Goal: Task Accomplishment & Management: Manage account settings

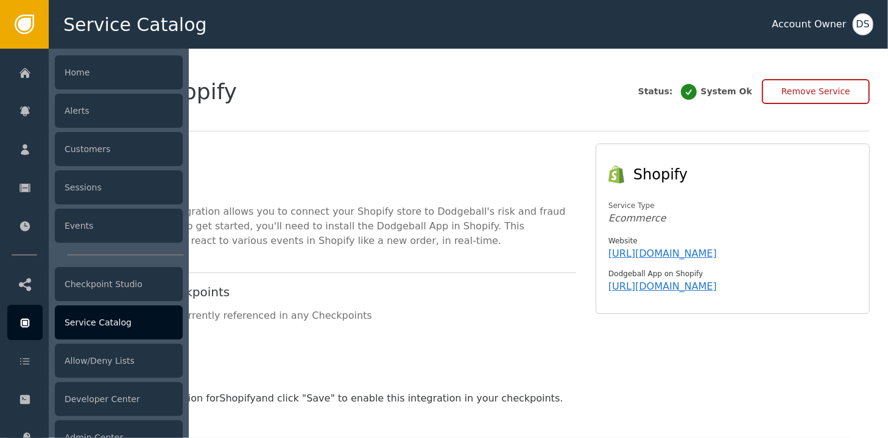
click at [103, 312] on div "Service Catalog" at bounding box center [119, 323] width 128 height 34
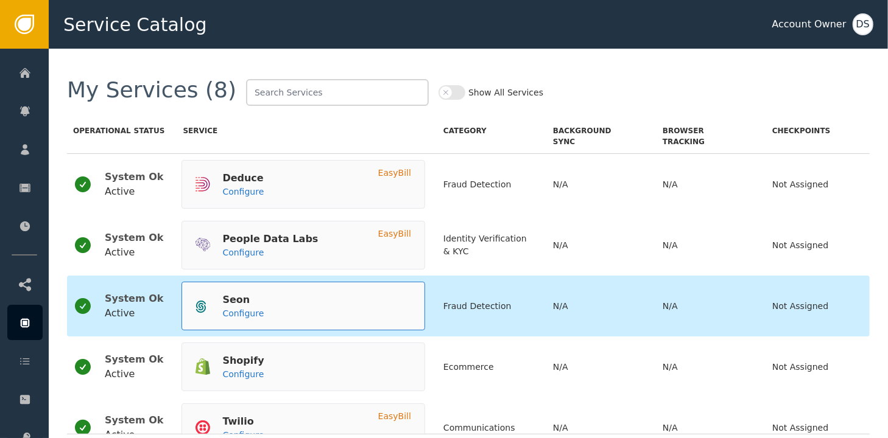
click at [227, 306] on div "Seon" at bounding box center [242, 300] width 41 height 15
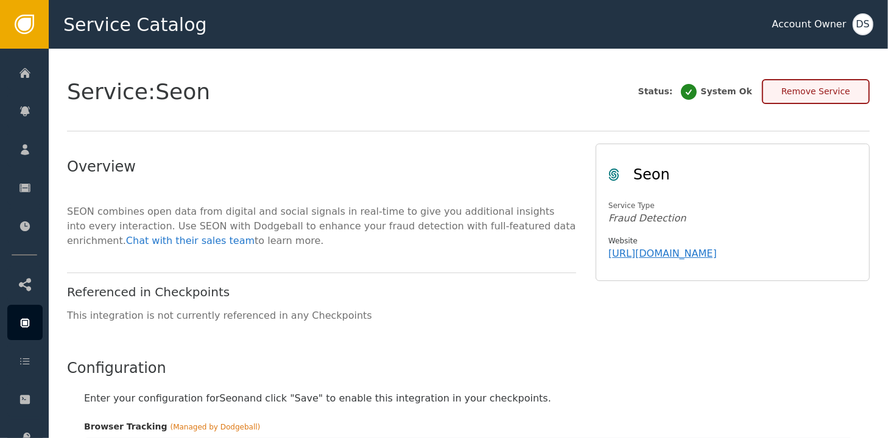
click at [825, 89] on button "Remove Service" at bounding box center [816, 91] width 108 height 25
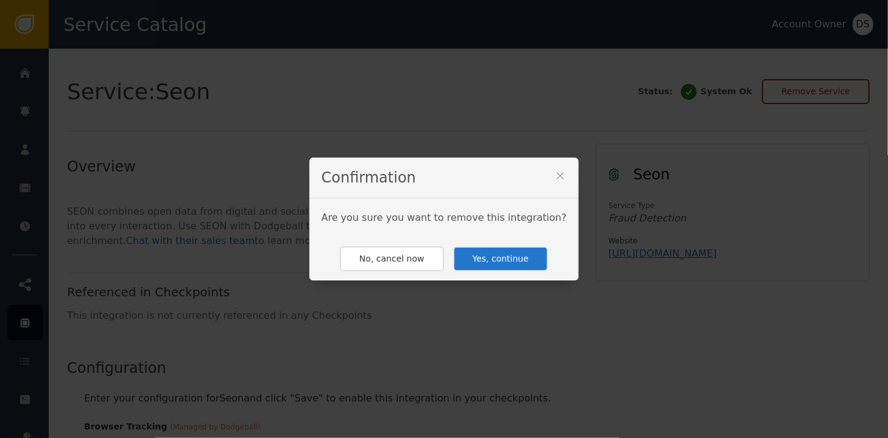
click at [488, 260] on button "Yes, continue" at bounding box center [500, 259] width 95 height 25
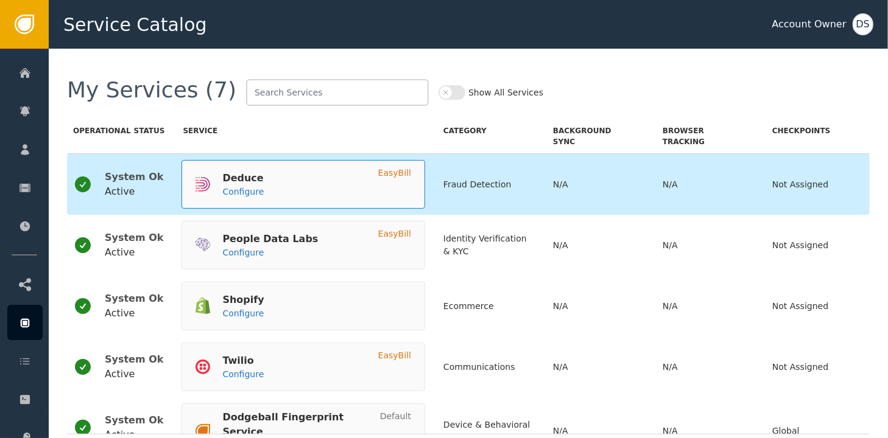
click at [281, 162] on div "Deduce Configure EasyBill" at bounding box center [303, 184] width 244 height 49
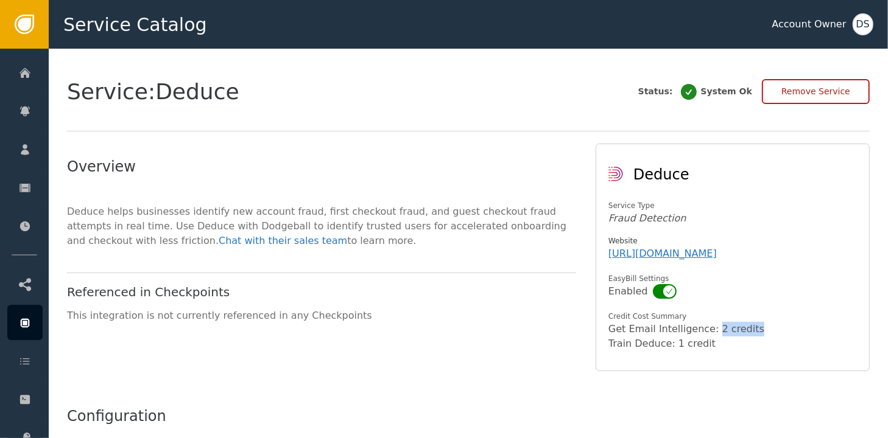
drag, startPoint x: 699, startPoint y: 326, endPoint x: 736, endPoint y: 328, distance: 37.2
click at [736, 328] on div "Get Email Intelligence : 2 credits" at bounding box center [730, 329] width 244 height 15
click at [721, 370] on div "Deduce Service Type Fraud Detection Website [URL][DOMAIN_NAME] EasyBill Setting…" at bounding box center [733, 258] width 274 height 228
click at [750, 390] on div "**********" at bounding box center [468, 392] width 839 height 687
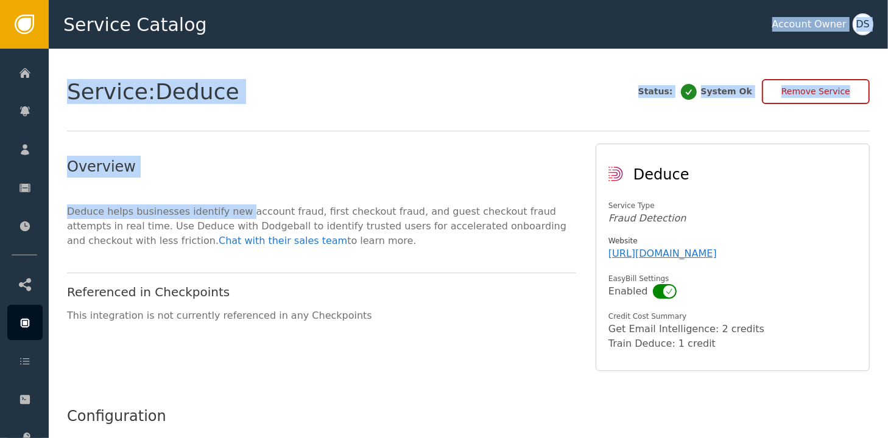
drag, startPoint x: 245, startPoint y: 174, endPoint x: 491, endPoint y: 19, distance: 290.1
click at [491, 19] on div "**********" at bounding box center [444, 24] width 888 height 49
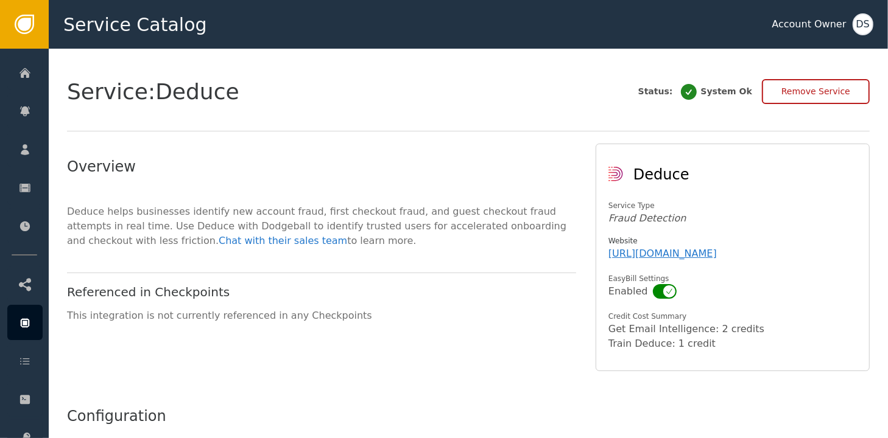
click at [273, 269] on div "Overview Deduce helps businesses identify new account fraud, first checkout fra…" at bounding box center [321, 264] width 509 height 216
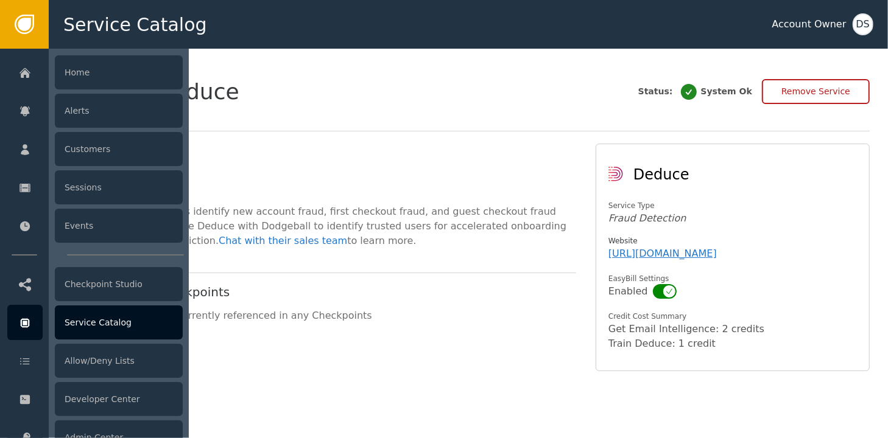
click at [32, 321] on div at bounding box center [24, 322] width 35 height 35
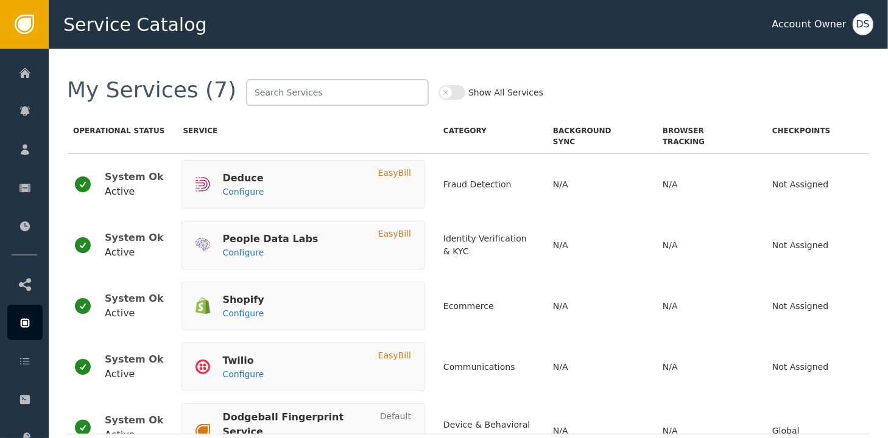
click at [438, 93] on button "Show All Services" at bounding box center [451, 92] width 27 height 15
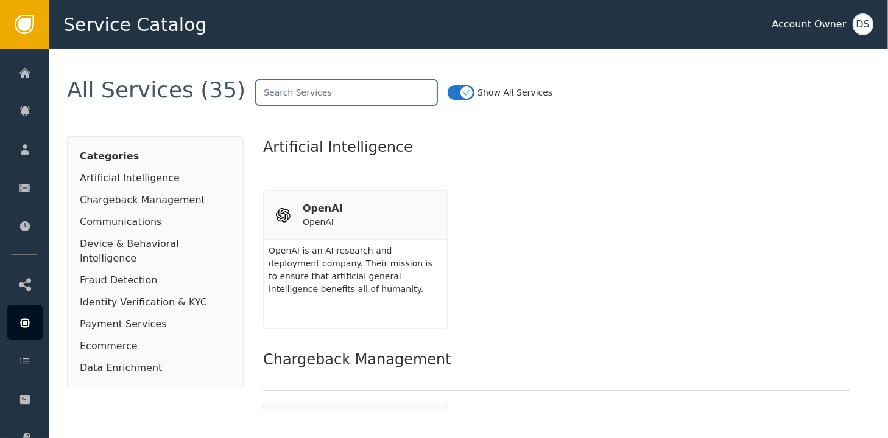
click at [300, 92] on input "text" at bounding box center [346, 92] width 183 height 27
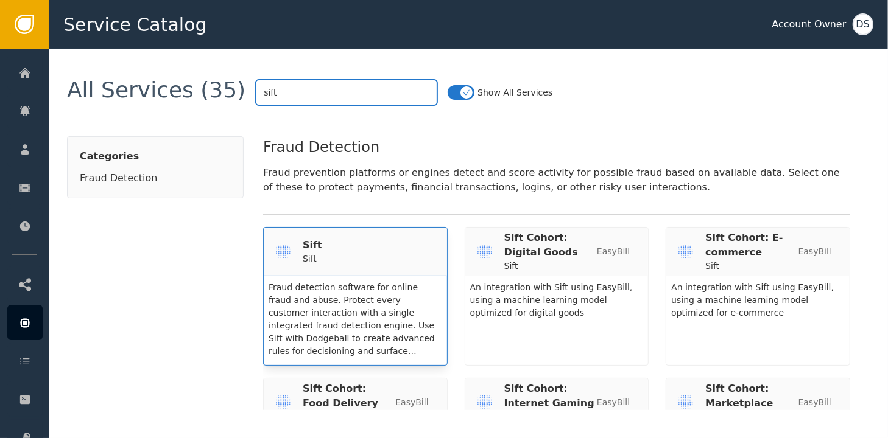
type input "sift"
click at [318, 248] on div "Sift Sift" at bounding box center [355, 251] width 159 height 27
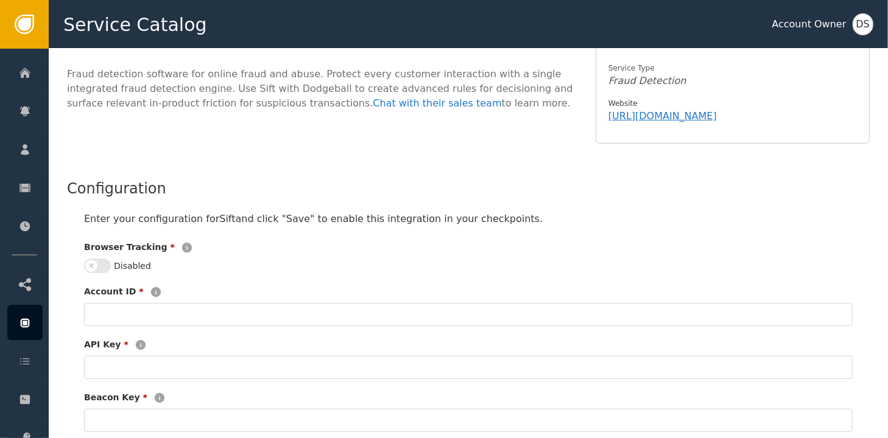
scroll to position [183, 0]
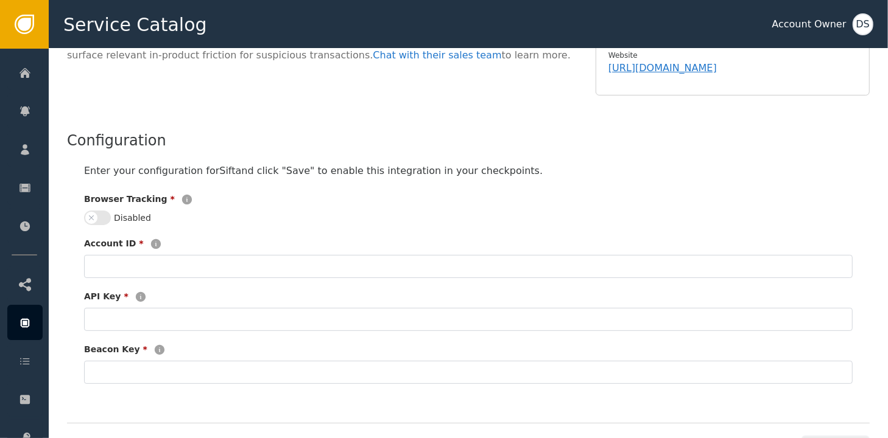
click at [103, 216] on button "Disabled" at bounding box center [97, 218] width 27 height 15
click at [139, 268] on input "text" at bounding box center [468, 266] width 768 height 23
type input "aa"
click at [130, 327] on input "text" at bounding box center [468, 319] width 768 height 23
type input "dd"
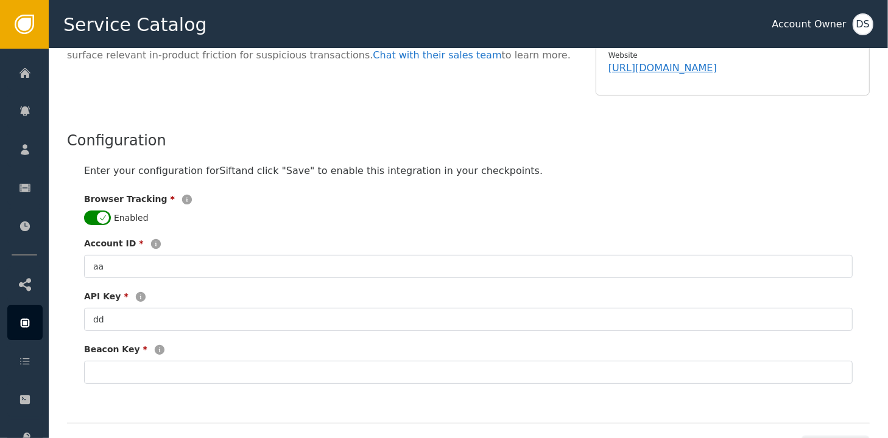
click at [303, 222] on div "Enabled" at bounding box center [266, 218] width 365 height 15
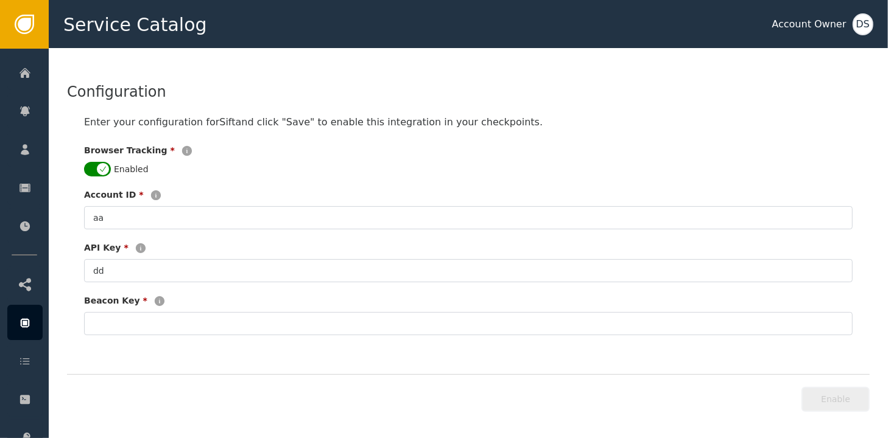
scroll to position [233, 0]
click at [191, 312] on input "text" at bounding box center [468, 322] width 768 height 23
type input "gg"
click at [843, 393] on button "Enable" at bounding box center [835, 398] width 68 height 25
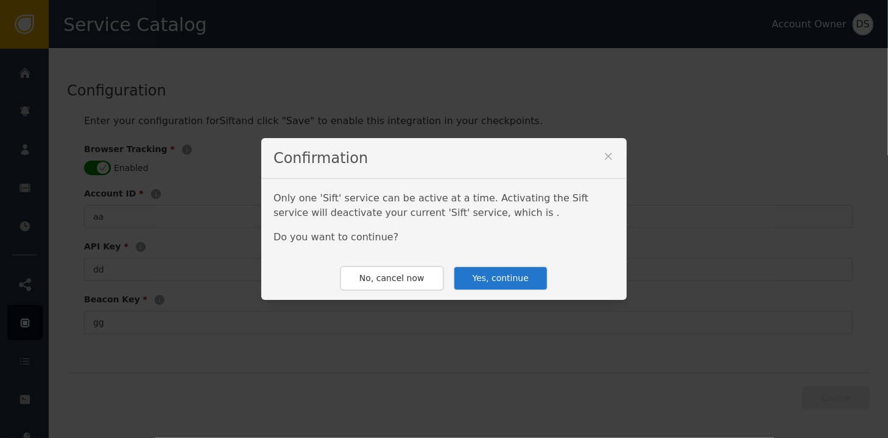
click at [493, 270] on button "Yes, continue" at bounding box center [500, 278] width 95 height 25
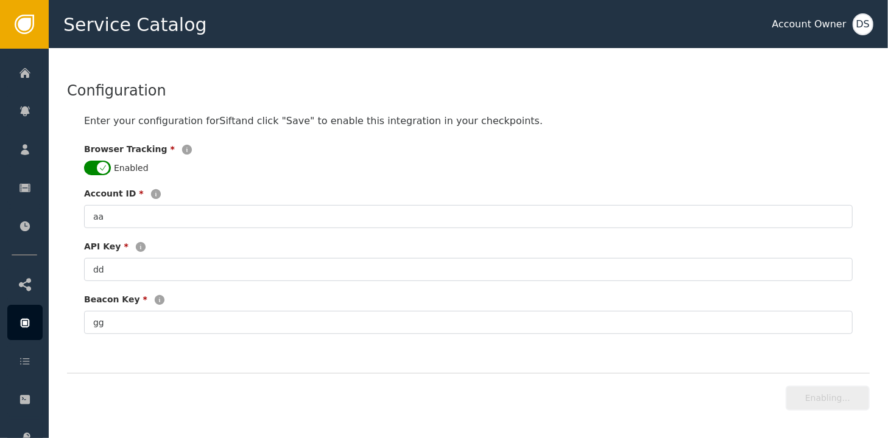
type input "**"
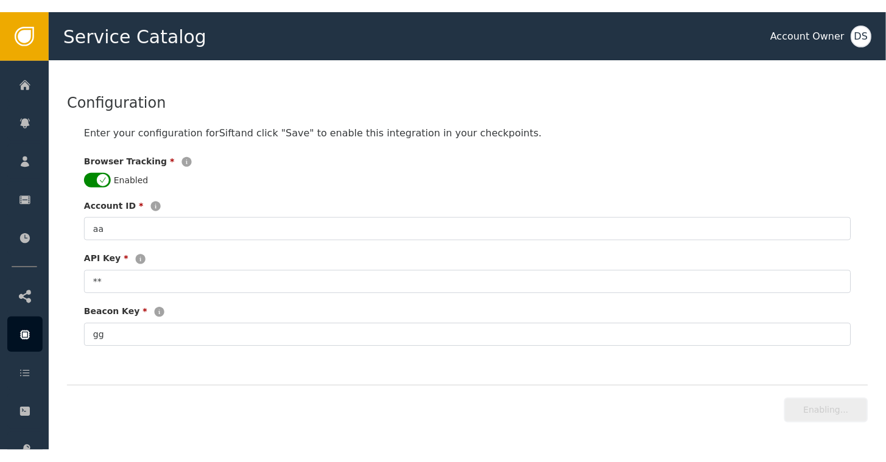
scroll to position [278, 0]
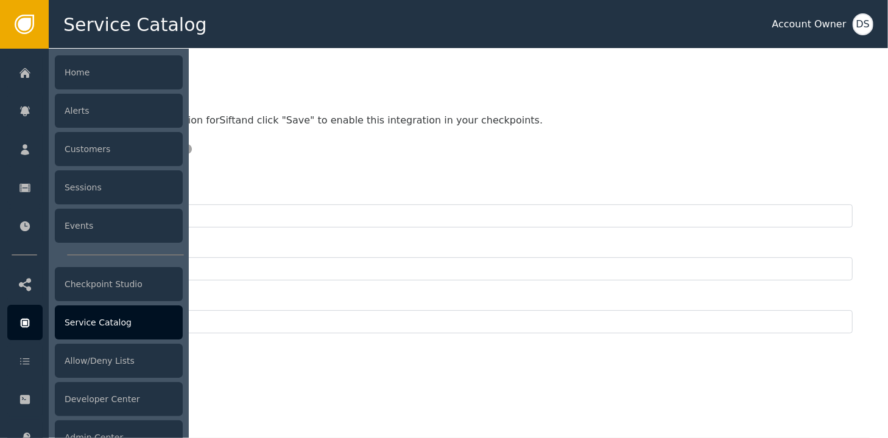
click at [100, 317] on div "Service Catalog" at bounding box center [119, 323] width 128 height 34
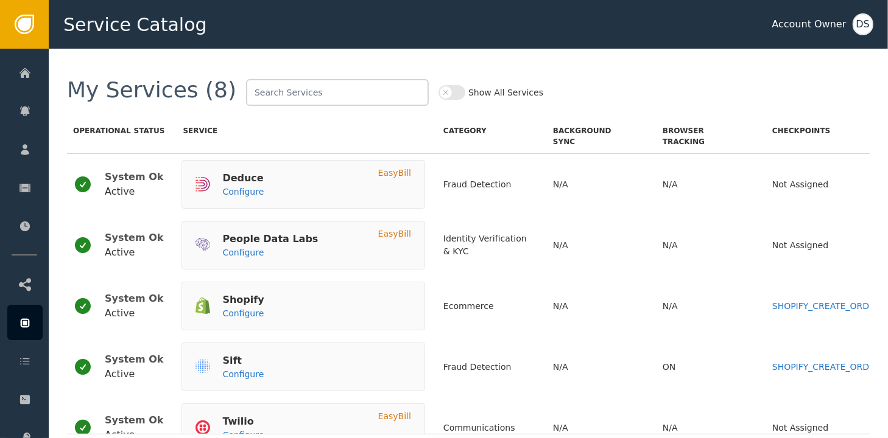
click at [438, 90] on button "Show All Services" at bounding box center [451, 92] width 27 height 15
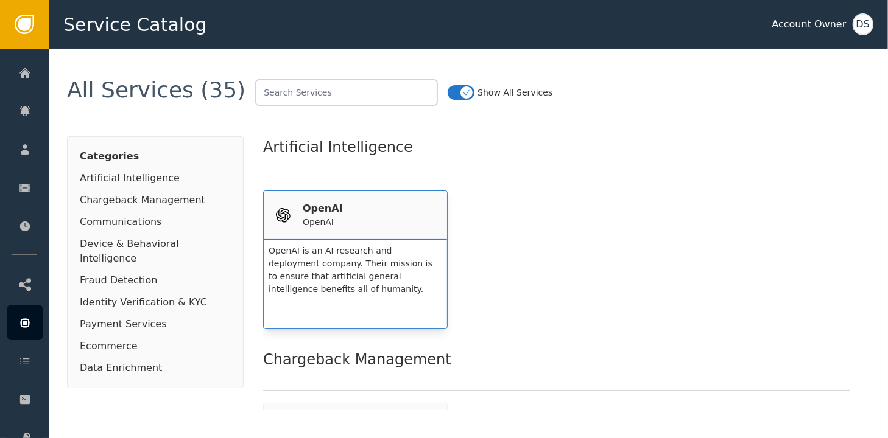
click at [310, 213] on div "OpenAI" at bounding box center [323, 209] width 40 height 15
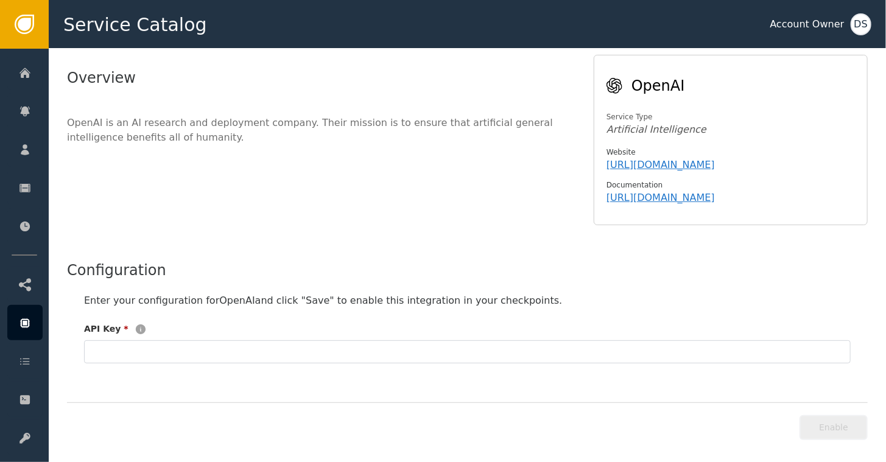
scroll to position [93, 0]
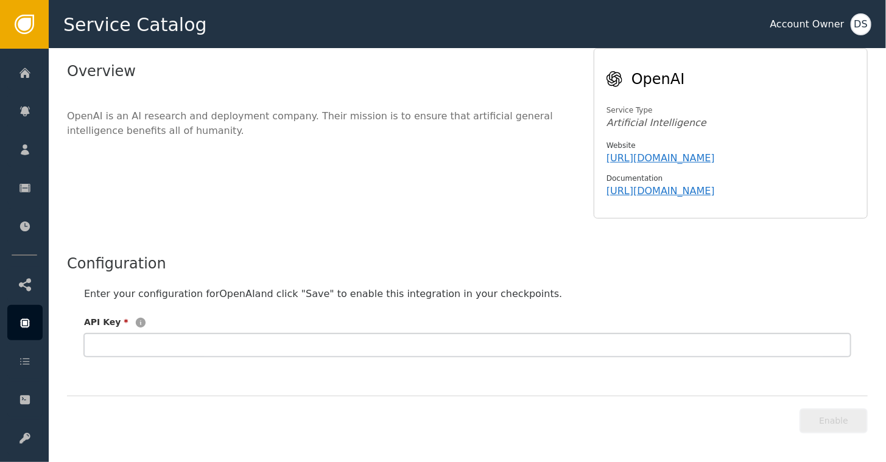
click at [271, 337] on input "text" at bounding box center [467, 345] width 767 height 23
click at [845, 420] on button "Enable" at bounding box center [833, 421] width 68 height 25
type input "***"
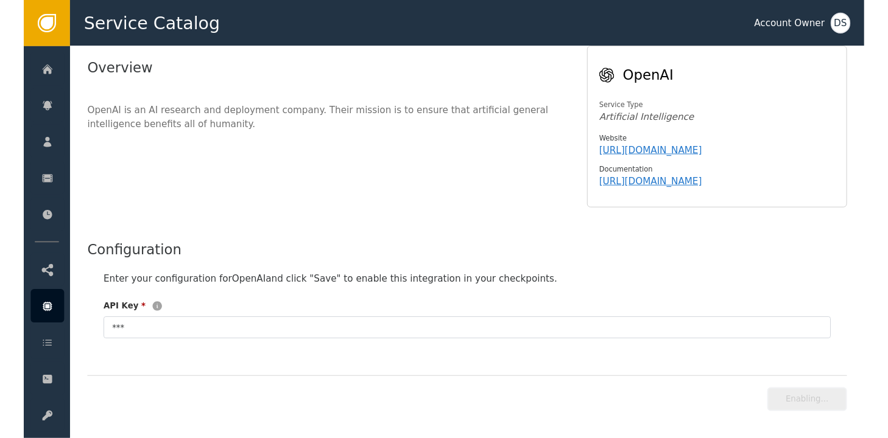
scroll to position [96, 0]
